Goal: Answer question/provide support: Share knowledge or assist other users

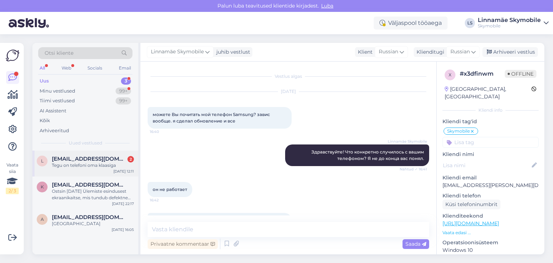
scroll to position [52, 0]
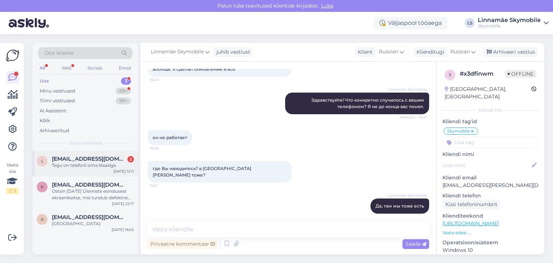
click at [87, 154] on div "l [EMAIL_ADDRESS][DOMAIN_NAME] 2 Tegu on telefoni oma klaasiga [DATE] 12:11" at bounding box center [85, 163] width 106 height 26
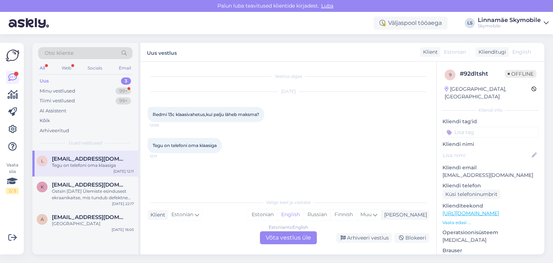
scroll to position [0, 0]
drag, startPoint x: 173, startPoint y: 114, endPoint x: 168, endPoint y: 113, distance: 5.8
click at [168, 113] on span "Redmi 13c klaasivahetus,kui palju läheb maksma?" at bounding box center [206, 114] width 107 height 5
copy span "13c"
click at [277, 211] on div "Estonian" at bounding box center [262, 214] width 29 height 11
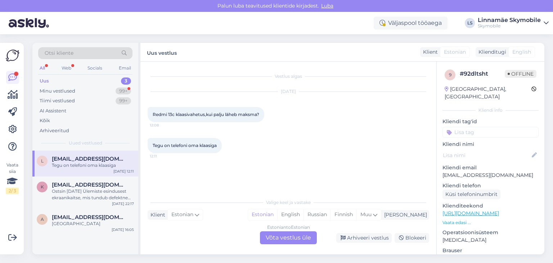
click at [282, 236] on div "Estonian to Estonian Võta vestlus üle" at bounding box center [288, 237] width 57 height 13
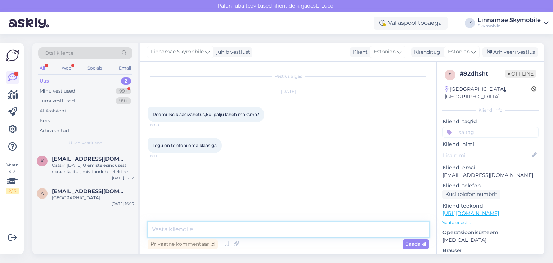
click at [241, 231] on textarea at bounding box center [288, 229] width 281 height 15
type textarea "Tervist! Ekraani vahetus maksab 89 eurot!"
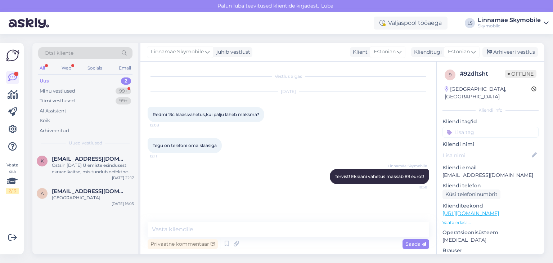
click at [514, 127] on input at bounding box center [490, 132] width 96 height 11
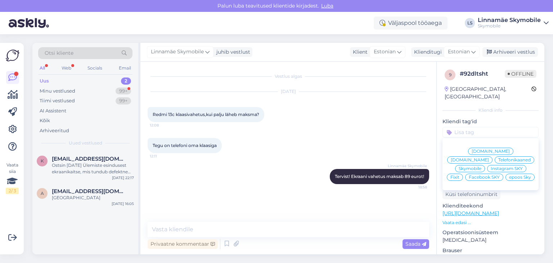
click at [481, 166] on span "Skymobile" at bounding box center [470, 168] width 23 height 4
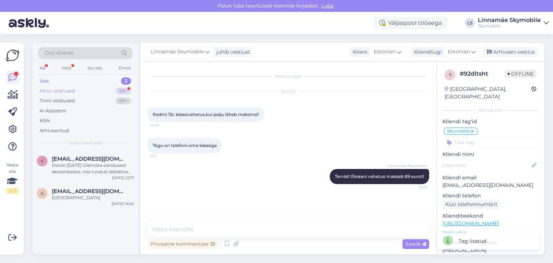
click at [72, 90] on div "Minu vestlused" at bounding box center [58, 90] width 36 height 7
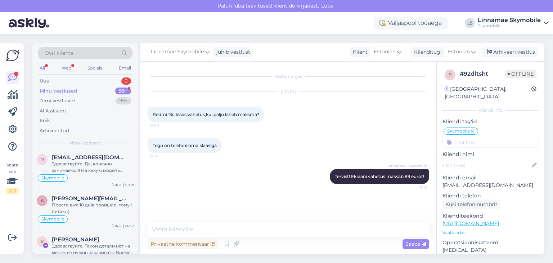
scroll to position [72, 0]
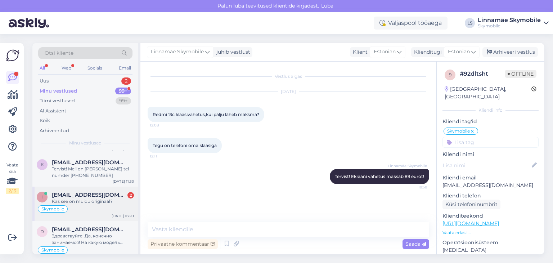
click at [101, 193] on span "[EMAIL_ADDRESS][DOMAIN_NAME]" at bounding box center [89, 194] width 75 height 6
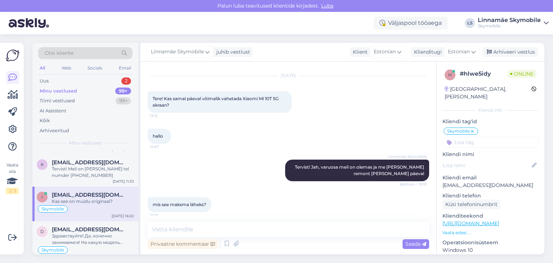
scroll to position [51, 0]
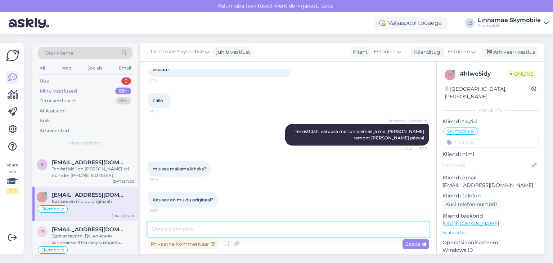
click at [187, 231] on textarea at bounding box center [288, 229] width 281 height 15
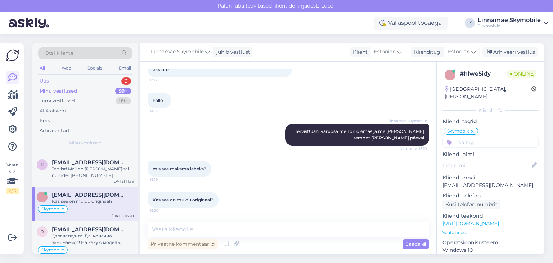
click at [53, 80] on div "Uus 2" at bounding box center [85, 81] width 94 height 10
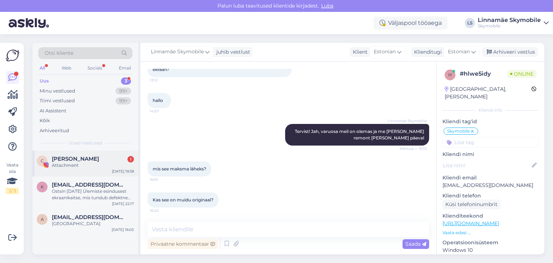
click at [84, 158] on div "[PERSON_NAME] 1" at bounding box center [93, 158] width 82 height 6
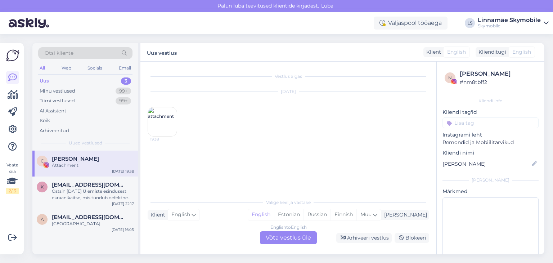
click at [164, 118] on img at bounding box center [162, 121] width 29 height 29
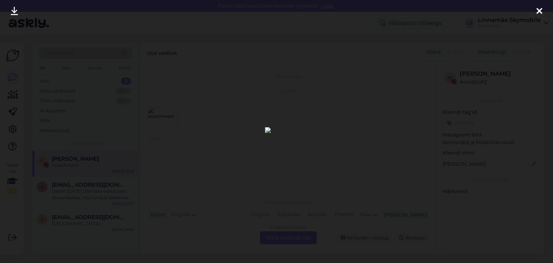
click at [538, 11] on icon at bounding box center [539, 11] width 6 height 9
